Goal: Information Seeking & Learning: Check status

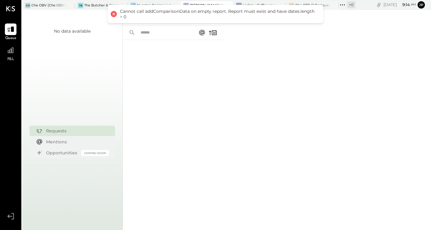
click at [114, 13] on div at bounding box center [114, 14] width 9 height 9
click at [112, 14] on div at bounding box center [114, 14] width 9 height 9
click at [49, 6] on div "Che OBV (Che OBV LLC) - Ignite" at bounding box center [48, 5] width 34 height 5
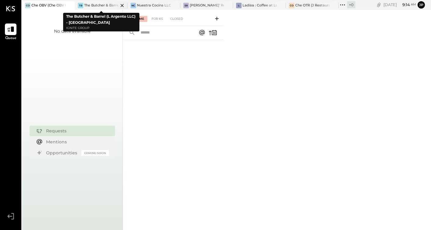
click at [92, 5] on div "The Butcher & Barrel (L Argento LLC) - [GEOGRAPHIC_DATA]" at bounding box center [101, 5] width 34 height 5
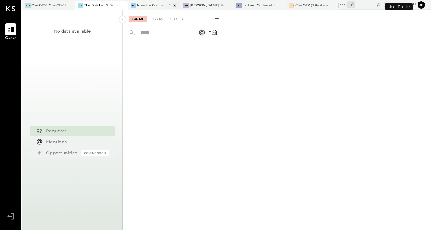
click at [144, 6] on div "Nuestra Cocina LLC - [GEOGRAPHIC_DATA]" at bounding box center [154, 5] width 34 height 5
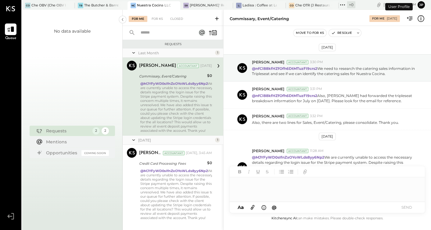
scroll to position [22, 0]
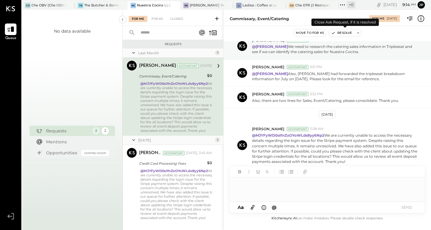
click at [349, 31] on button "Resolve" at bounding box center [342, 32] width 26 height 7
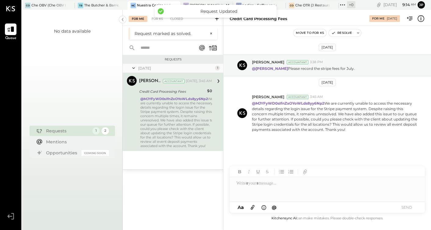
click at [196, 3] on div "SR [PERSON_NAME]' Rooftop - Ignite" at bounding box center [202, 5] width 44 height 5
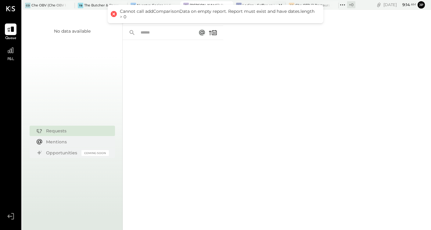
click at [252, 4] on div "Ladisa : Coffee at Lola's" at bounding box center [260, 5] width 34 height 5
click at [114, 15] on div at bounding box center [114, 14] width 9 height 9
click at [113, 15] on div at bounding box center [114, 14] width 9 height 9
click at [215, 92] on div at bounding box center [173, 127] width 101 height 174
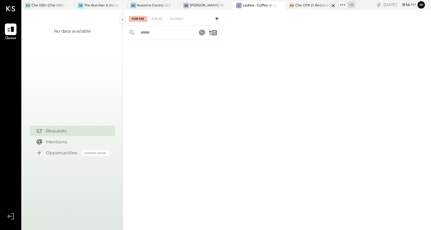
click at [330, 3] on icon at bounding box center [334, 5] width 8 height 7
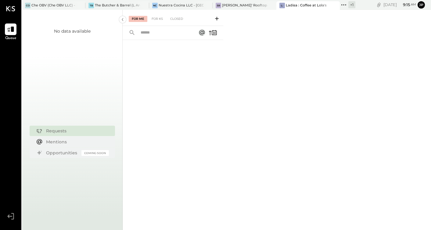
click at [344, 4] on icon at bounding box center [344, 5] width 8 height 8
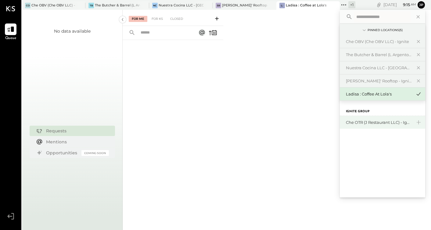
click at [362, 121] on div "Che OTR (J Restaurant LLC) - Ignite" at bounding box center [379, 123] width 66 height 6
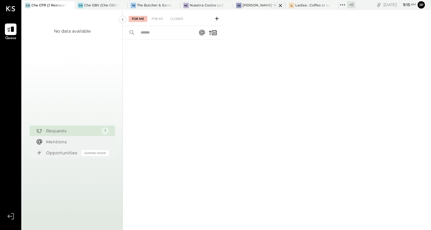
click at [256, 6] on div "[PERSON_NAME]' Rooftop - Ignite" at bounding box center [260, 5] width 34 height 5
click at [259, 78] on div "For Me For KS Closed" at bounding box center [277, 120] width 309 height 220
click at [254, 32] on div "For Me For KS Closed" at bounding box center [277, 120] width 309 height 220
click at [10, 51] on icon at bounding box center [11, 50] width 6 height 6
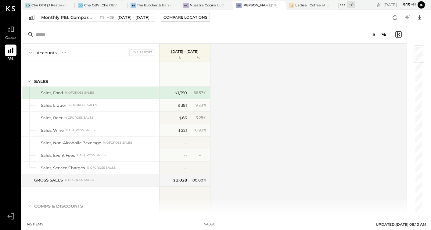
click at [286, 62] on div "Accounts S % GL Live Report [DATE] - [DATE] $ % SALES Sales, Food % of GROSS SA…" at bounding box center [215, 129] width 386 height 170
